Goal: Task Accomplishment & Management: Use online tool/utility

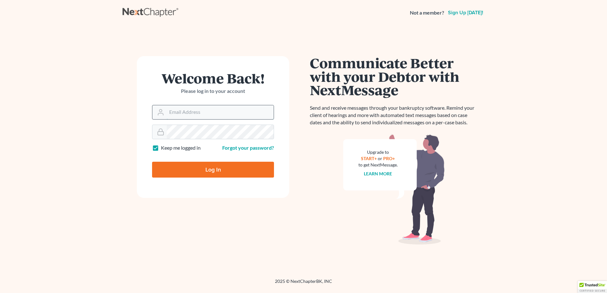
click at [183, 111] on input "Email Address" at bounding box center [220, 112] width 107 height 14
type input "[PERSON_NAME][EMAIL_ADDRESS][DOMAIN_NAME]"
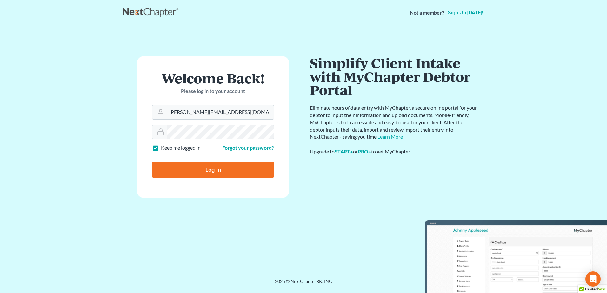
click at [221, 171] on input "Log In" at bounding box center [213, 170] width 122 height 16
type input "Thinking..."
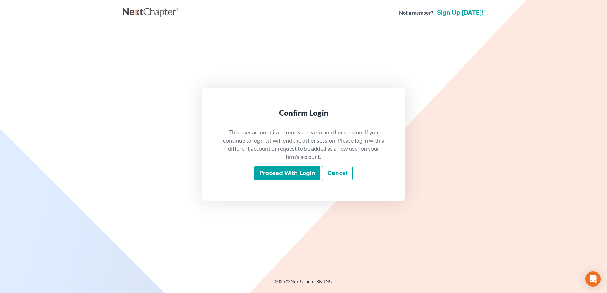
click at [277, 171] on input "Proceed with login" at bounding box center [287, 173] width 66 height 15
